Goal: Task Accomplishment & Management: Manage account settings

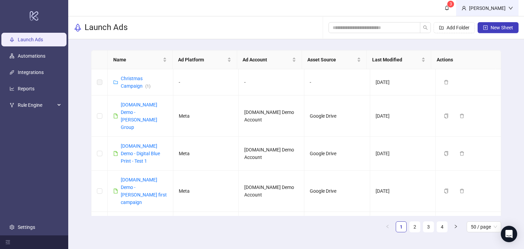
click at [501, 9] on div "Martin Demo" at bounding box center [488, 8] width 42 height 8
click at [487, 23] on button "New Sheet" at bounding box center [498, 27] width 41 height 11
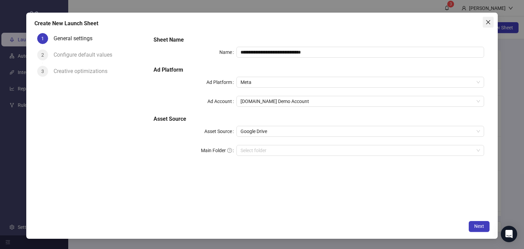
click at [488, 21] on icon "close" at bounding box center [488, 21] width 5 height 5
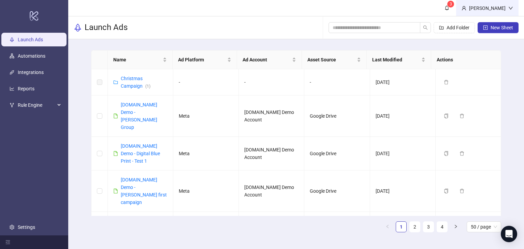
click at [490, 7] on div "[PERSON_NAME]" at bounding box center [488, 8] width 42 height 8
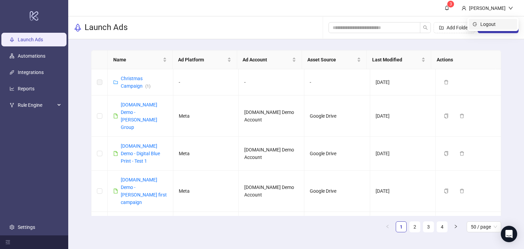
click at [482, 27] on span "Logout" at bounding box center [497, 24] width 33 height 8
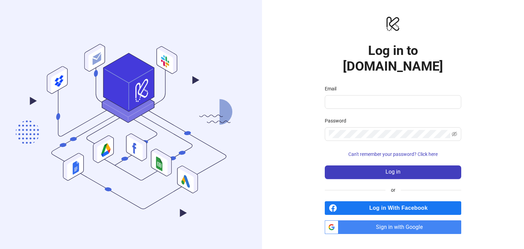
click at [380, 224] on span "Sign in with Google" at bounding box center [401, 228] width 120 height 14
click at [366, 221] on span "Sign in with Google" at bounding box center [401, 228] width 120 height 14
click at [384, 221] on span "Sign in with Google" at bounding box center [401, 228] width 120 height 14
click at [374, 221] on span "Sign in with Google" at bounding box center [401, 228] width 120 height 14
click at [389, 221] on span "Sign in with Google" at bounding box center [401, 228] width 120 height 14
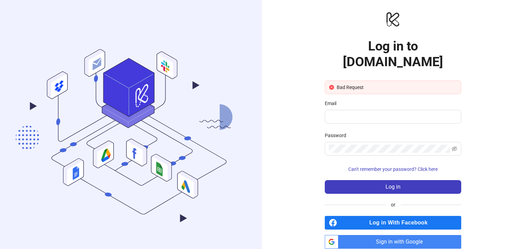
click at [296, 94] on div "logo/logo-mobile Log in to Kitchn.io Bad Request Email Password Can't remember …" at bounding box center [393, 130] width 262 height 260
click at [370, 235] on span "Sign in with Google" at bounding box center [401, 242] width 120 height 14
click at [405, 235] on span "Sign in with Google" at bounding box center [401, 242] width 120 height 14
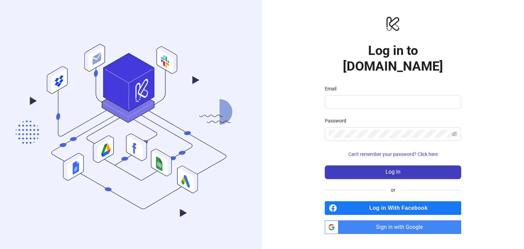
click at [391, 221] on span "Sign in with Google" at bounding box center [401, 228] width 120 height 14
click at [370, 221] on span "Sign in with Google" at bounding box center [401, 228] width 120 height 14
click at [394, 221] on span "Sign in with Google" at bounding box center [401, 228] width 120 height 14
click at [386, 221] on span "Sign in with Google" at bounding box center [401, 228] width 120 height 14
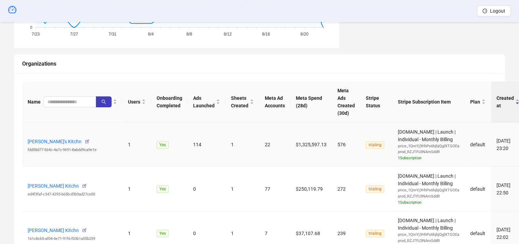
scroll to position [205, 0]
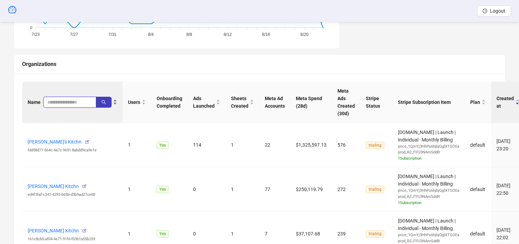
click at [69, 103] on input "search" at bounding box center [66, 102] width 39 height 8
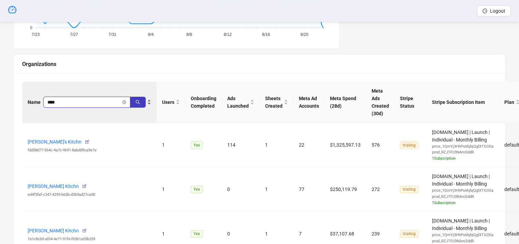
type input "****"
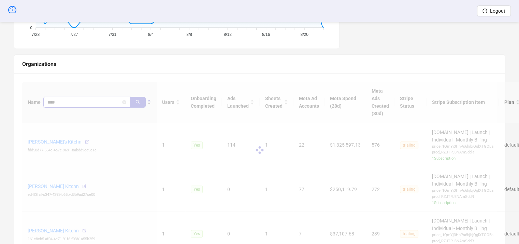
scroll to position [159, 0]
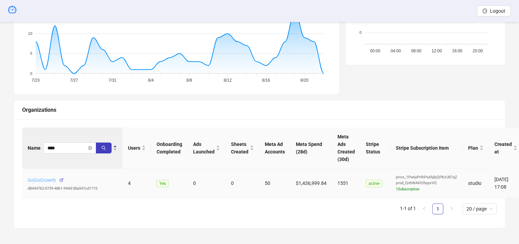
click at [40, 177] on link "GoGoGrowth" at bounding box center [42, 179] width 28 height 5
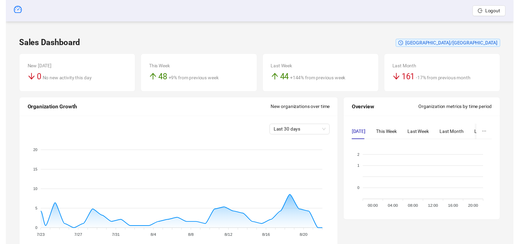
scroll to position [159, 0]
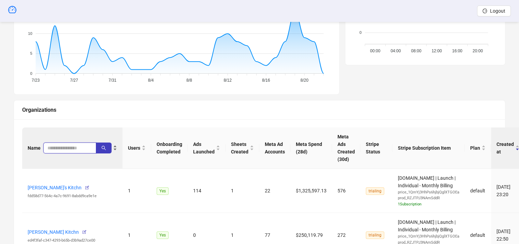
click at [74, 148] on input "search" at bounding box center [66, 148] width 39 height 8
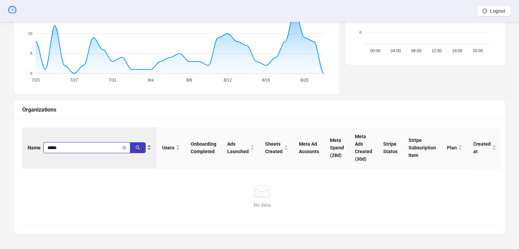
click at [63, 149] on input "*****" at bounding box center [83, 148] width 73 height 8
click at [57, 145] on input "*****" at bounding box center [83, 148] width 73 height 8
click at [55, 147] on input "*****" at bounding box center [83, 148] width 73 height 8
click at [60, 147] on input "****" at bounding box center [83, 148] width 73 height 8
type input "****"
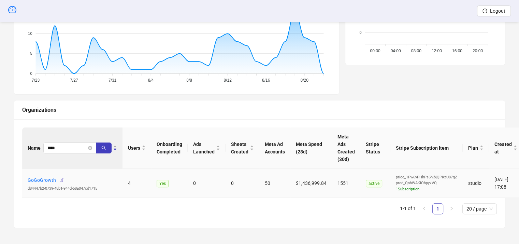
click at [62, 178] on icon "button" at bounding box center [61, 180] width 5 height 5
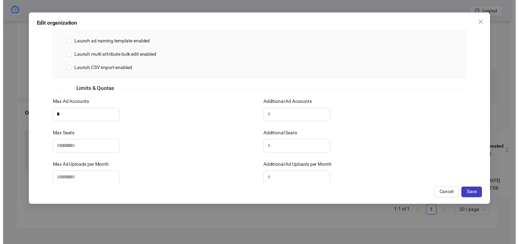
scroll to position [241, 0]
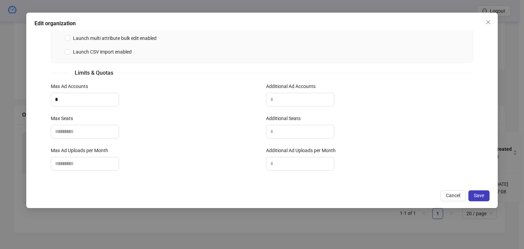
click at [401, 71] on div "Limits & Quotas" at bounding box center [262, 73] width 423 height 9
click at [460, 196] on span "Cancel" at bounding box center [453, 195] width 14 height 5
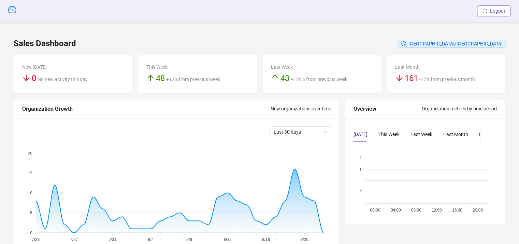
click at [504, 9] on span "Logout" at bounding box center [497, 10] width 15 height 5
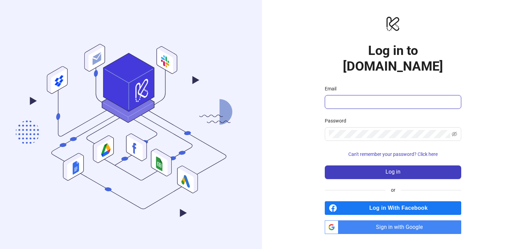
click at [352, 98] on input "Email" at bounding box center [392, 102] width 127 height 8
type input "**********"
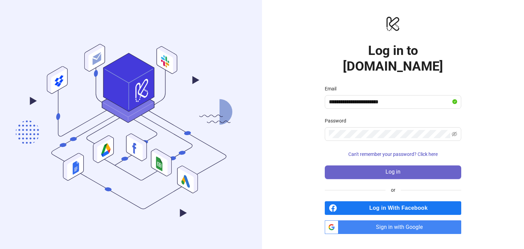
click at [386, 169] on span "Log in" at bounding box center [393, 172] width 15 height 6
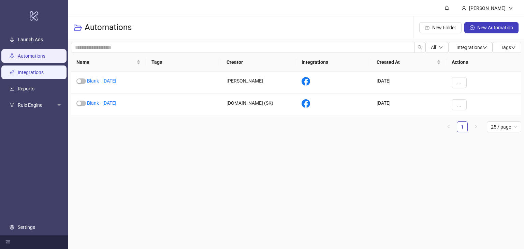
click at [32, 74] on link "Integrations" at bounding box center [31, 72] width 26 height 5
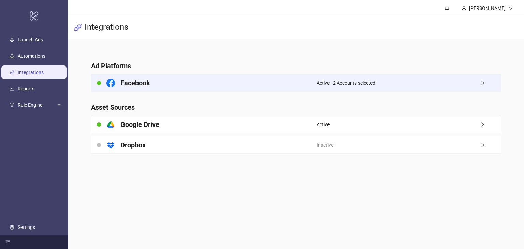
click at [237, 86] on div "Facebook" at bounding box center [203, 82] width 225 height 17
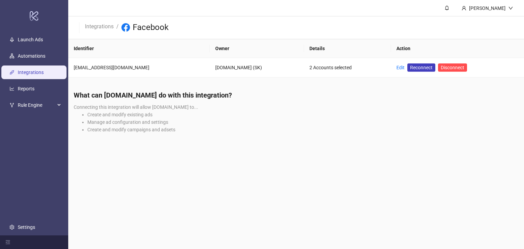
click at [37, 74] on link "Integrations" at bounding box center [31, 72] width 26 height 5
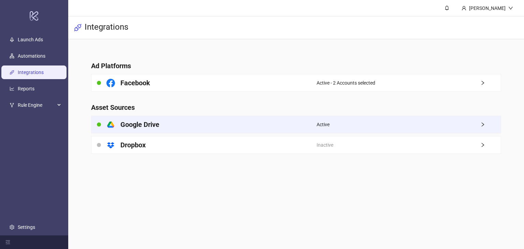
click at [217, 125] on div "platform/google_drive Google Drive" at bounding box center [203, 124] width 225 height 17
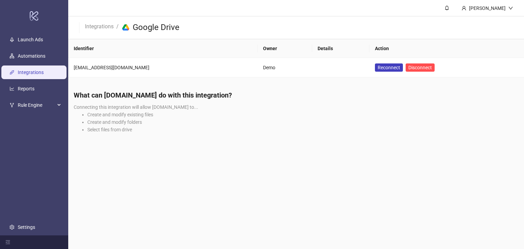
click at [34, 73] on link "Integrations" at bounding box center [31, 72] width 26 height 5
